Goal: Task Accomplishment & Management: Complete application form

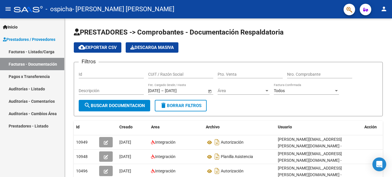
click at [30, 37] on span "Prestadores / Proveedores" at bounding box center [29, 39] width 52 height 6
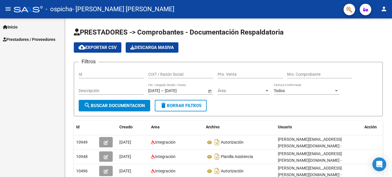
click at [20, 37] on span "Prestadores / Proveedores" at bounding box center [29, 39] width 52 height 6
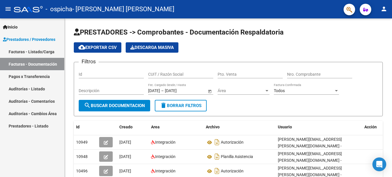
click at [29, 54] on link "Facturas - Listado/Carga" at bounding box center [32, 52] width 64 height 12
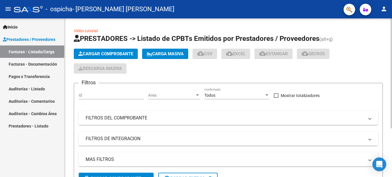
click at [102, 55] on span "Cargar Comprobante" at bounding box center [105, 53] width 55 height 5
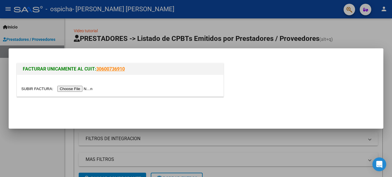
click at [30, 88] on input "file" at bounding box center [57, 89] width 73 height 6
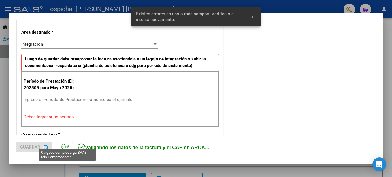
scroll to position [137, 0]
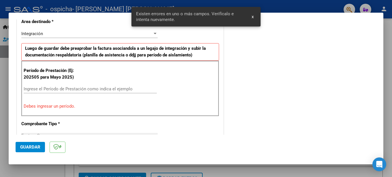
click at [45, 88] on input "Ingrese el Período de Prestación como indica el ejemplo" at bounding box center [90, 88] width 133 height 5
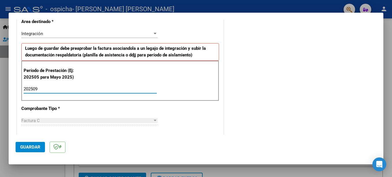
type input "202509"
click at [118, 32] on div "Integración" at bounding box center [86, 33] width 131 height 5
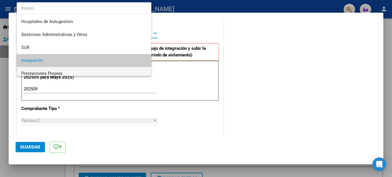
scroll to position [27, 0]
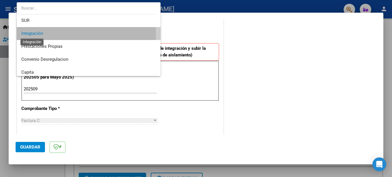
click at [41, 36] on span "Integración" at bounding box center [32, 33] width 22 height 5
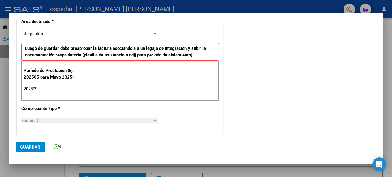
click at [52, 50] on strong "Luego de guardar debe preaprobar la factura asociandola a un legajo de integrac…" at bounding box center [115, 52] width 181 height 12
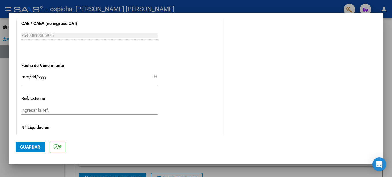
scroll to position [385, 0]
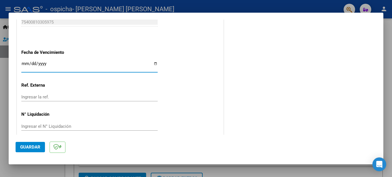
click at [149, 61] on input "Ingresar la fecha" at bounding box center [89, 65] width 136 height 9
type input "[DATE]"
click at [26, 145] on span "Guardar" at bounding box center [30, 147] width 20 height 5
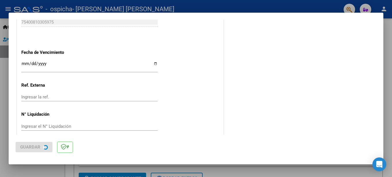
scroll to position [0, 0]
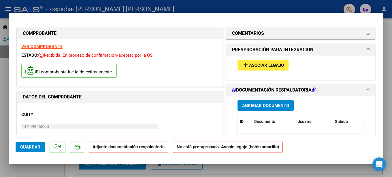
click at [326, 58] on div "add Asociar Legajo" at bounding box center [300, 65] width 135 height 19
click at [269, 64] on span "Asociar Legajo" at bounding box center [266, 65] width 35 height 5
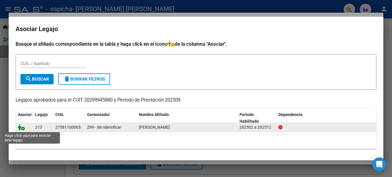
click at [21, 128] on icon at bounding box center [21, 127] width 7 height 6
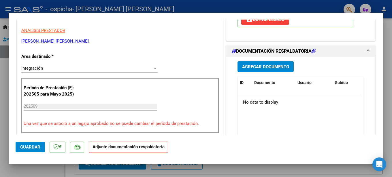
scroll to position [124, 0]
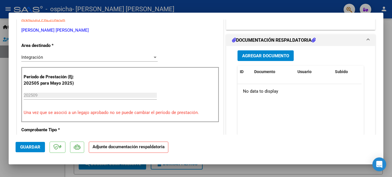
click at [327, 55] on div "Agregar Documento" at bounding box center [300, 55] width 126 height 11
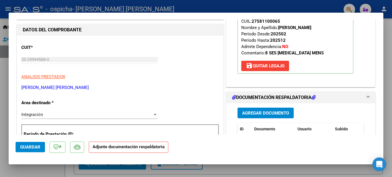
scroll to position [62, 0]
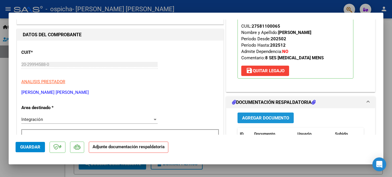
click at [272, 118] on span "Agregar Documento" at bounding box center [265, 118] width 47 height 5
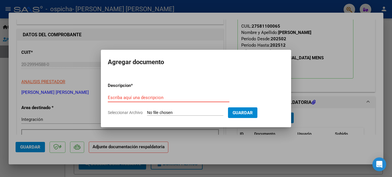
paste input "Planilla asistencia"
type input "Planilla asistencia"
click at [161, 112] on input "Seleccionar Archivo" at bounding box center [185, 112] width 76 height 5
type input "C:\fakepath\Asistencia septiembre.pdf"
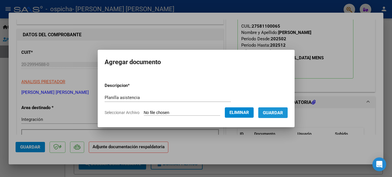
click at [273, 113] on span "Guardar" at bounding box center [273, 112] width 20 height 5
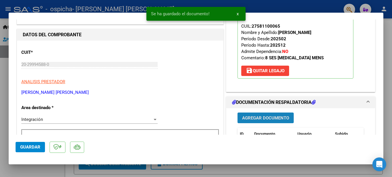
click at [268, 118] on span "Agregar Documento" at bounding box center [265, 118] width 47 height 5
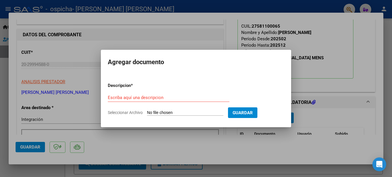
drag, startPoint x: 333, startPoint y: 116, endPoint x: 302, endPoint y: 112, distance: 31.8
click at [333, 116] on div at bounding box center [196, 88] width 392 height 177
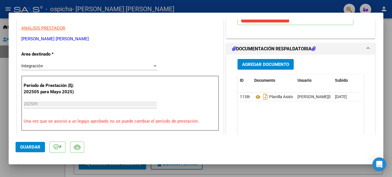
scroll to position [124, 0]
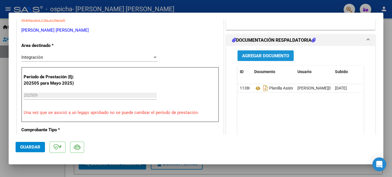
click at [266, 56] on span "Agregar Documento" at bounding box center [265, 55] width 47 height 5
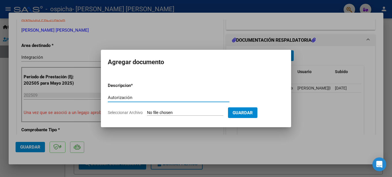
type input "Autorización"
click at [155, 111] on input "Seleccionar Archivo" at bounding box center [185, 112] width 76 height 5
type input "C:\fakepath\Autorización 2025.pdf"
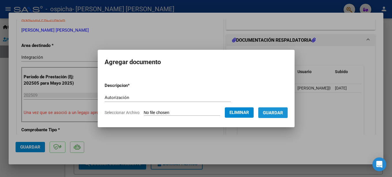
click at [269, 112] on span "Guardar" at bounding box center [273, 112] width 20 height 5
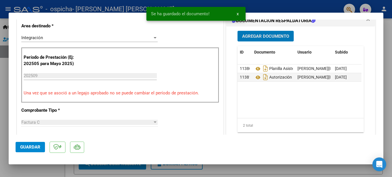
scroll to position [156, 0]
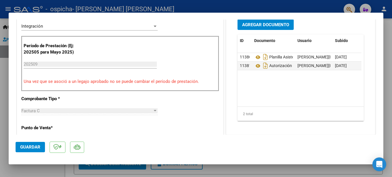
click at [329, 133] on div "Agregar Documento ID Documento Usuario Subido Acción 11380 Planilla Asistencia …" at bounding box center [300, 75] width 149 height 120
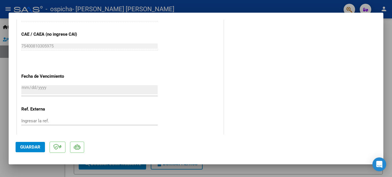
scroll to position [373, 0]
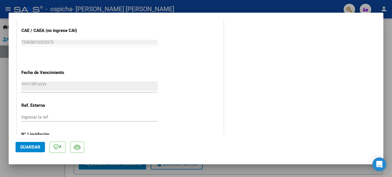
drag, startPoint x: 23, startPoint y: 148, endPoint x: 26, endPoint y: 144, distance: 5.8
click at [23, 148] on span "Guardar" at bounding box center [30, 147] width 20 height 5
